Goal: Transaction & Acquisition: Purchase product/service

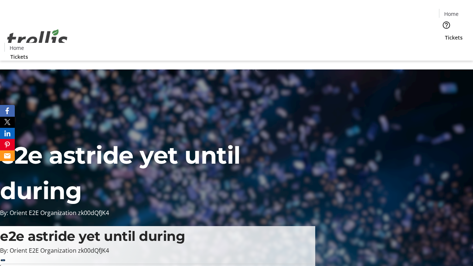
click at [445, 34] on span "Tickets" at bounding box center [454, 38] width 18 height 8
